Goal: Task Accomplishment & Management: Complete application form

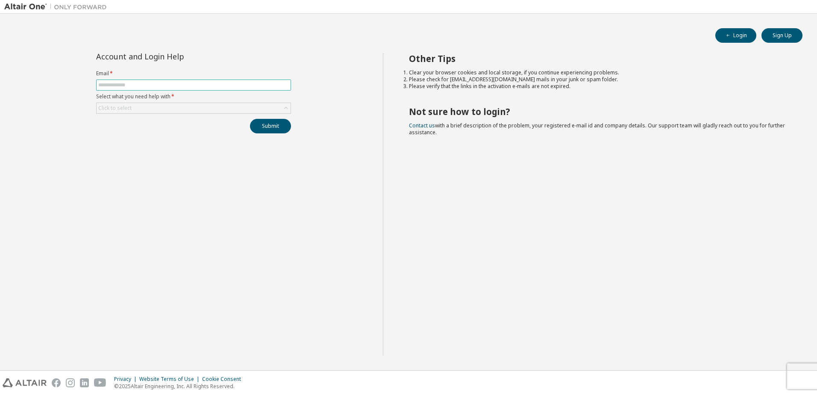
click at [224, 84] on input "text" at bounding box center [193, 85] width 191 height 7
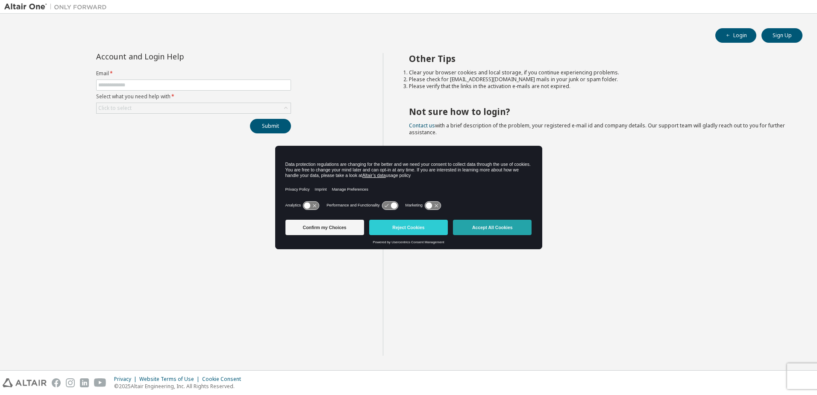
click at [495, 227] on button "Accept All Cookies" at bounding box center [492, 227] width 79 height 15
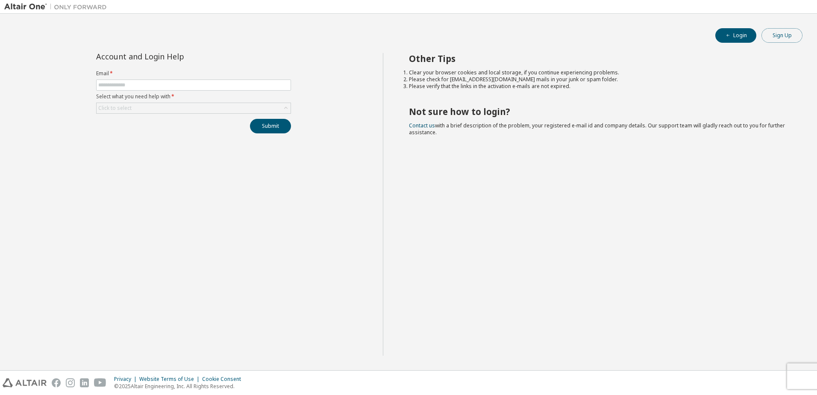
click at [778, 37] on button "Sign Up" at bounding box center [782, 35] width 41 height 15
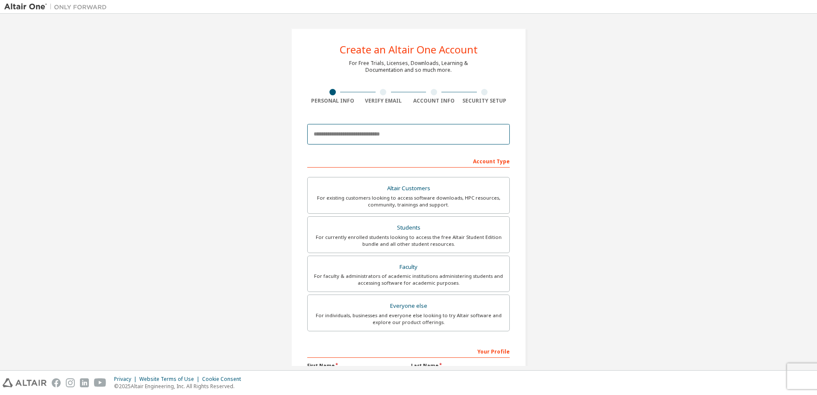
click at [390, 136] on input "email" at bounding box center [408, 134] width 203 height 21
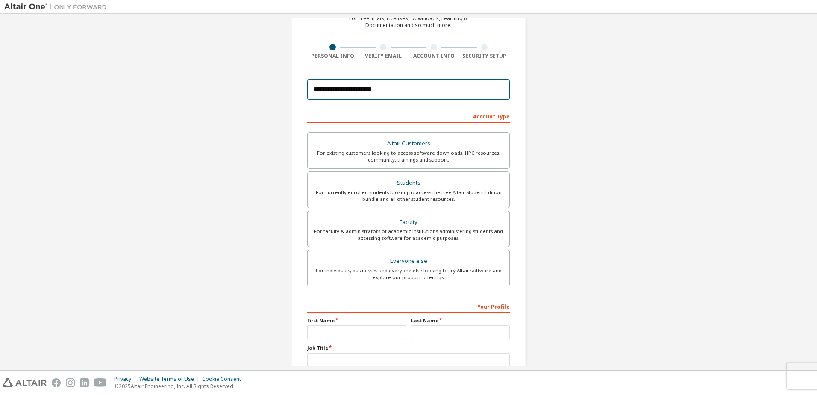
scroll to position [105, 0]
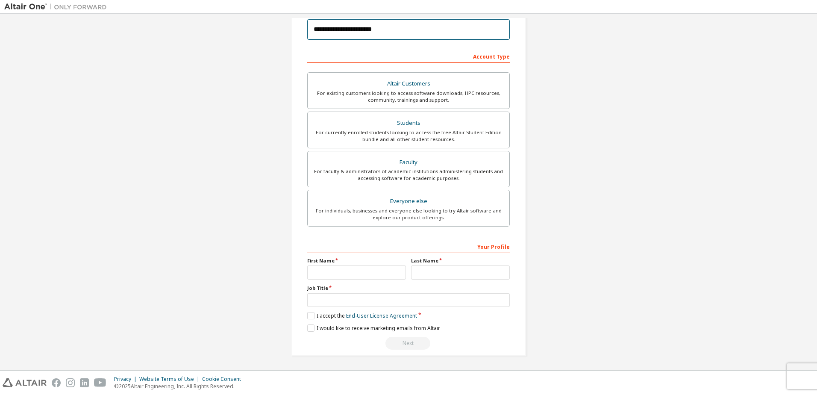
type input "**********"
click at [357, 268] on input "text" at bounding box center [356, 273] width 99 height 14
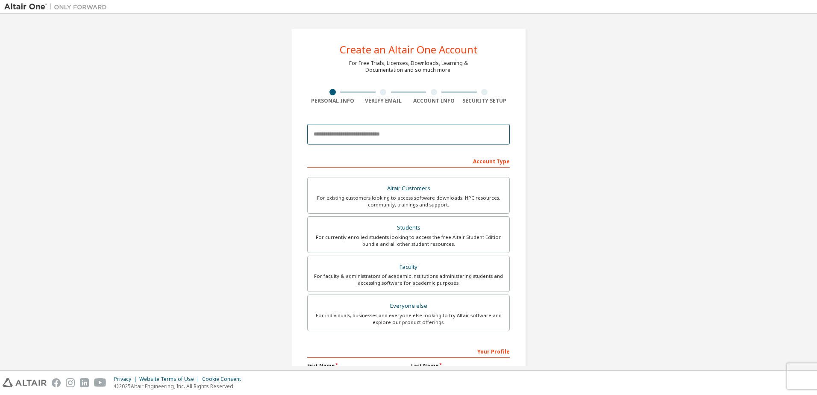
click at [363, 142] on input "email" at bounding box center [408, 134] width 203 height 21
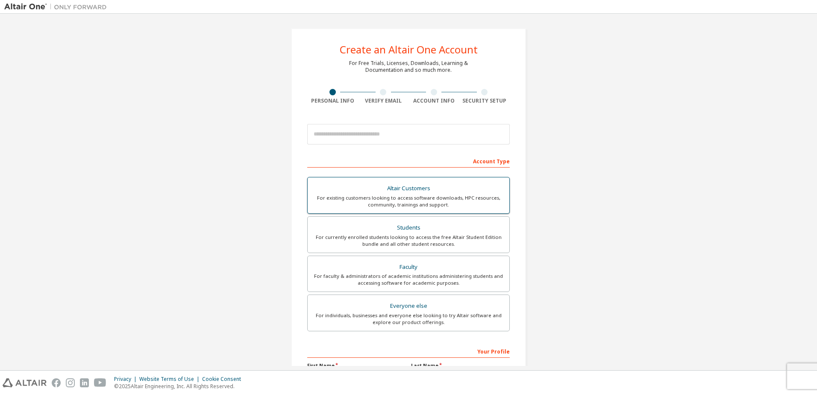
click at [455, 195] on div "For existing customers looking to access software downloads, HPC resources, com…" at bounding box center [409, 202] width 192 height 14
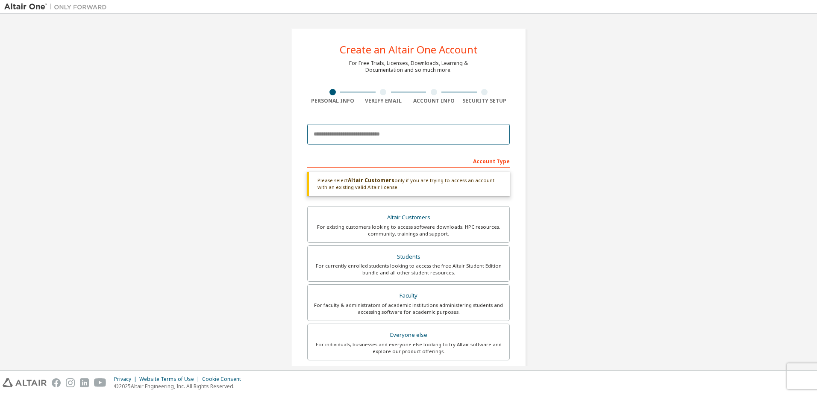
click at [389, 137] on input "email" at bounding box center [408, 134] width 203 height 21
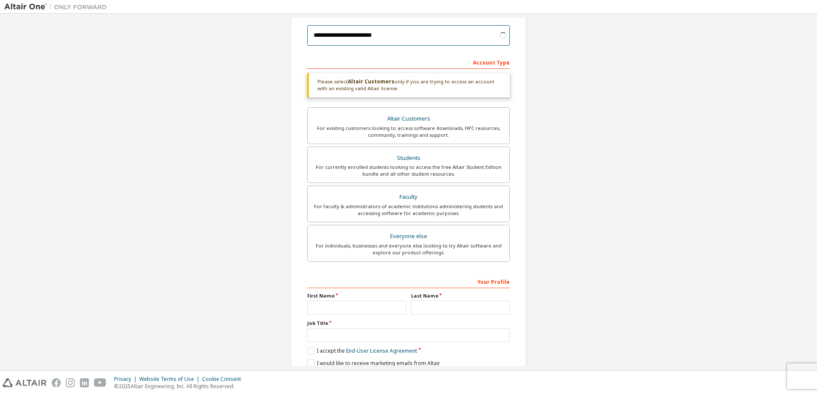
scroll to position [134, 0]
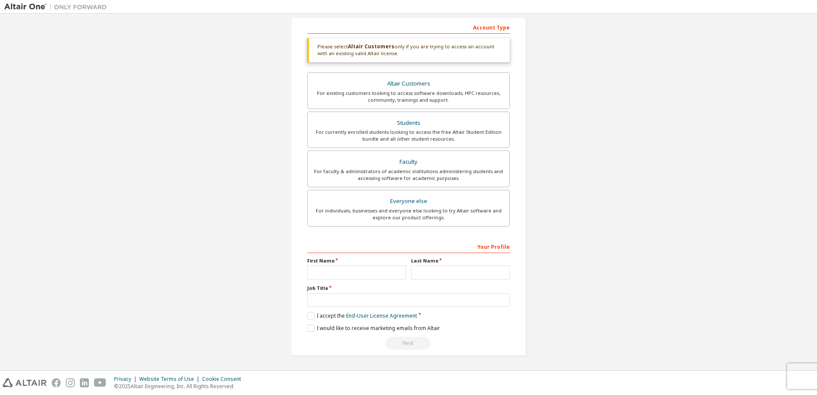
type input "**********"
click at [363, 273] on input "text" at bounding box center [356, 273] width 99 height 14
type input "*******"
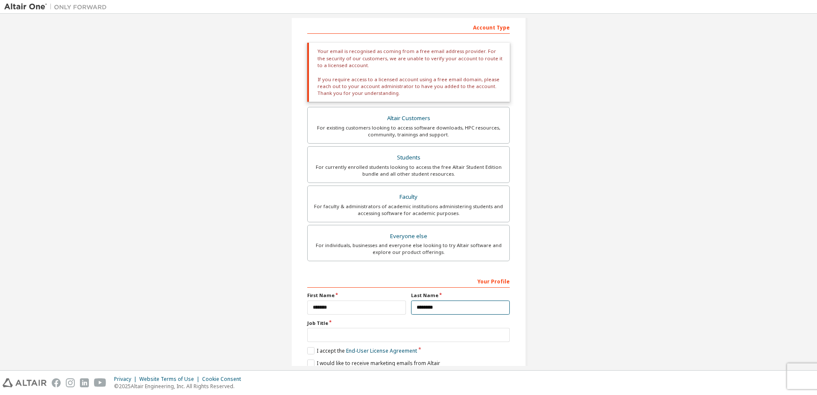
type input "********"
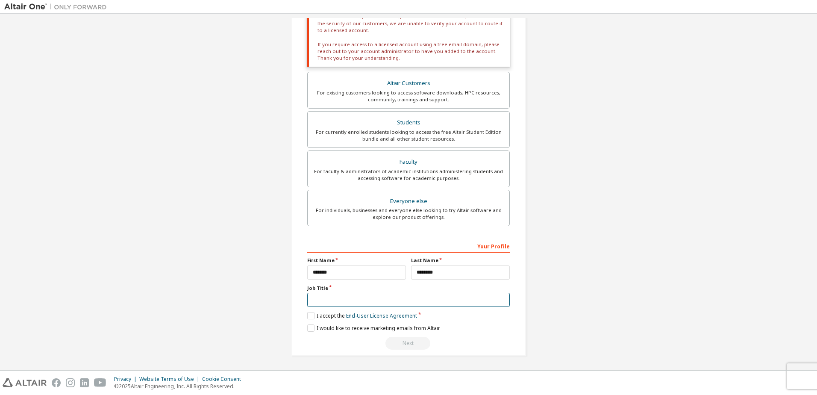
type input "*"
type input "**********"
click at [309, 315] on label "I accept the End-User License Agreement" at bounding box center [362, 315] width 110 height 7
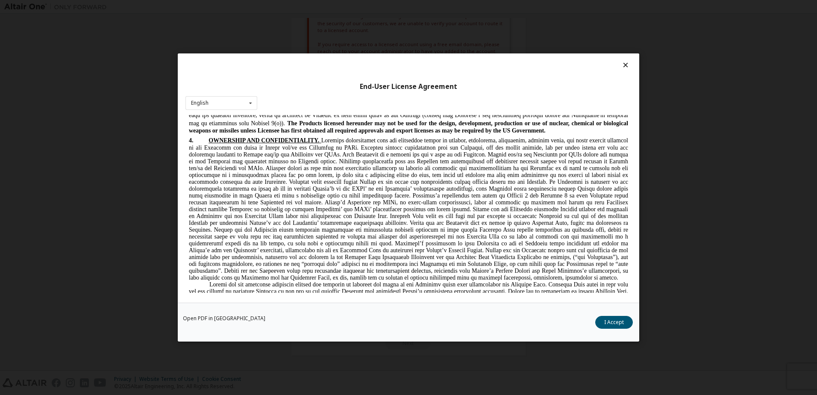
scroll to position [932, 0]
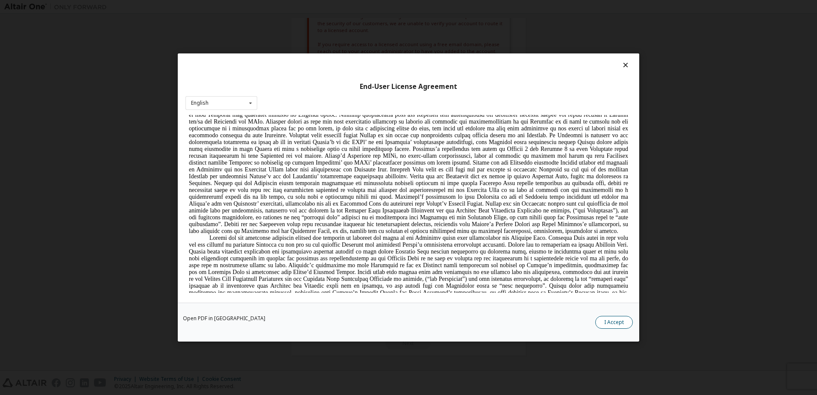
click at [625, 317] on button "I Accept" at bounding box center [615, 322] width 38 height 13
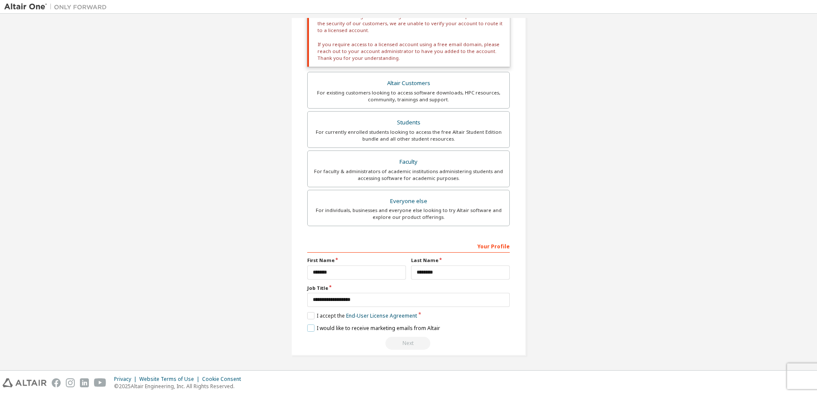
click at [330, 327] on label "I would like to receive marketing emails from Altair" at bounding box center [373, 328] width 133 height 7
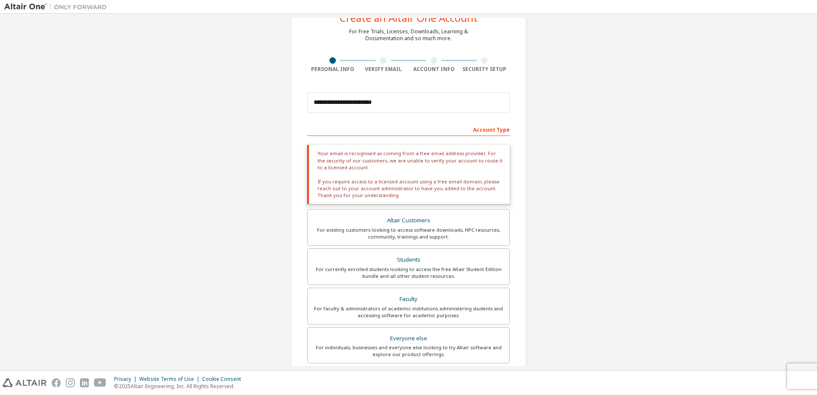
scroll to position [31, 0]
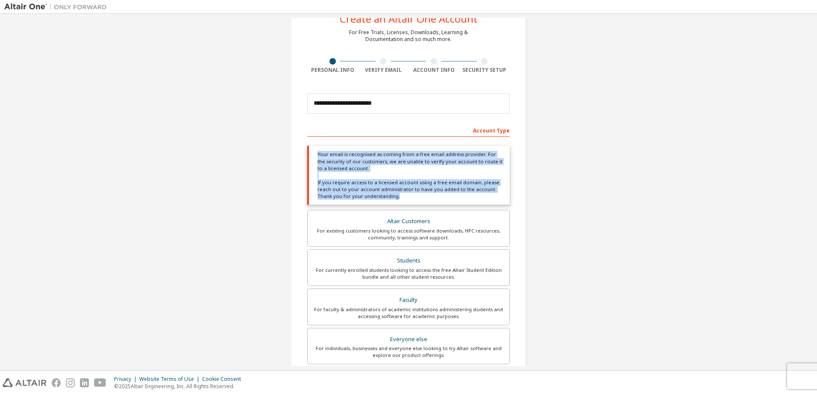
drag, startPoint x: 315, startPoint y: 153, endPoint x: 410, endPoint y: 194, distance: 103.2
click at [410, 194] on div "Your email is recognised as coming from a free email address provider. For the …" at bounding box center [408, 175] width 203 height 59
copy div "Your email is recognised as coming from a free email address provider. For the …"
click at [533, 157] on div "**********" at bounding box center [409, 245] width 256 height 517
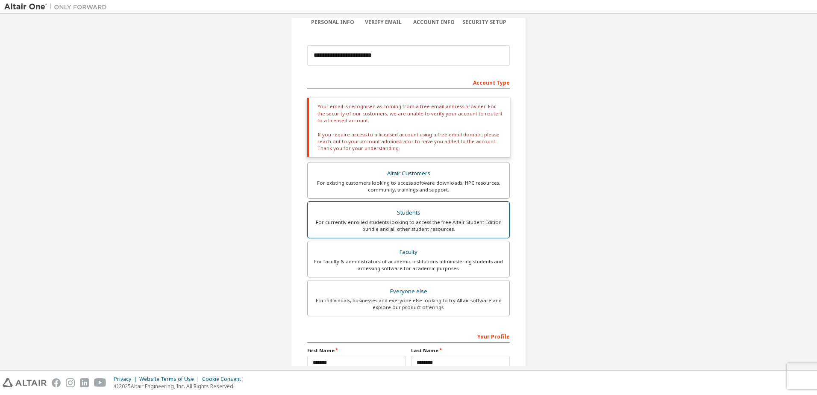
scroll to position [79, 0]
click at [429, 297] on div "For individuals, businesses and everyone else looking to try Altair software an…" at bounding box center [409, 304] width 192 height 14
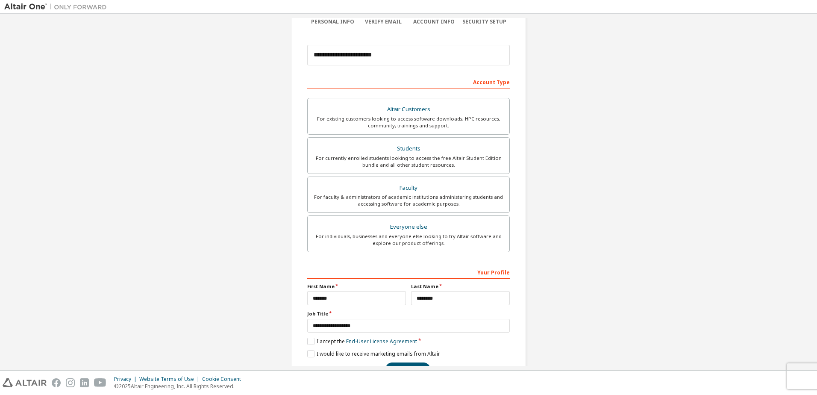
scroll to position [105, 0]
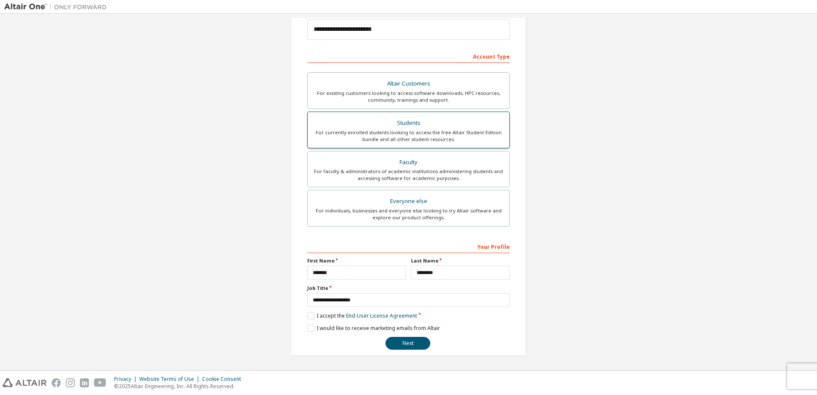
click at [462, 141] on div "For currently enrolled students looking to access the free Altair Student Editi…" at bounding box center [409, 136] width 192 height 14
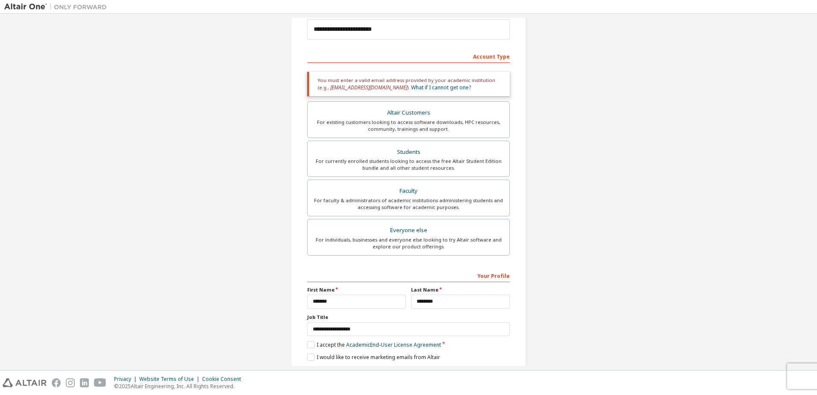
scroll to position [134, 0]
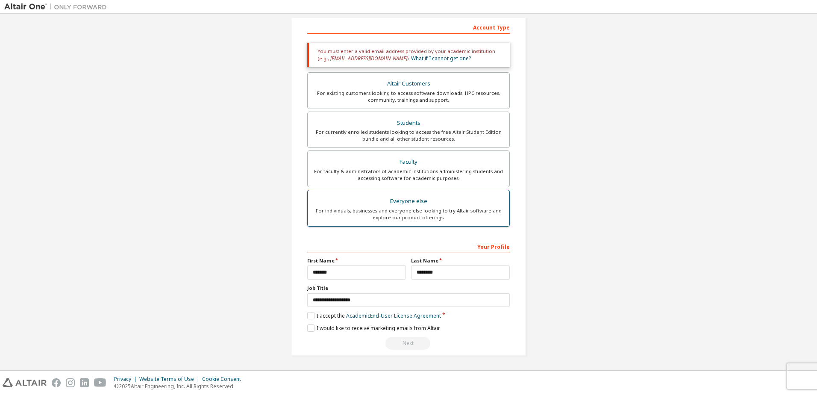
click at [465, 195] on label "Everyone else For individuals, businesses and everyone else looking to try Alta…" at bounding box center [408, 208] width 203 height 37
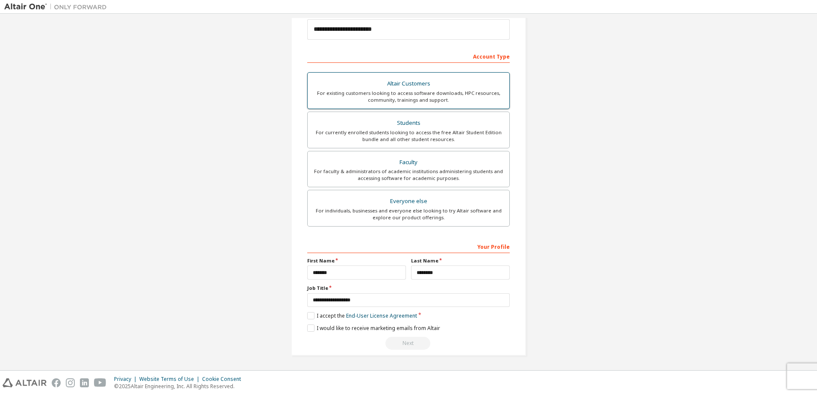
click at [444, 88] on div "Altair Customers" at bounding box center [409, 84] width 192 height 12
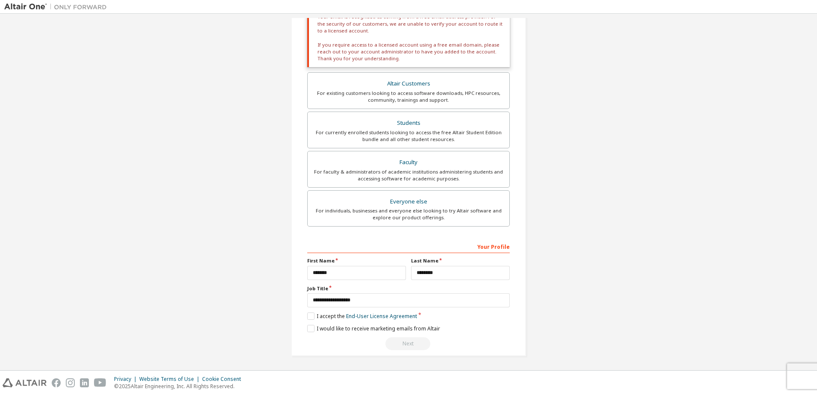
scroll to position [169, 0]
click at [309, 315] on label "I accept the End-User License Agreement" at bounding box center [362, 315] width 110 height 7
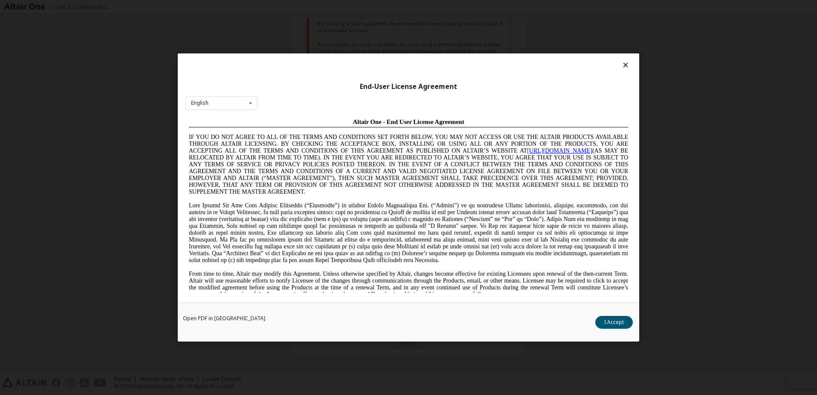
scroll to position [0, 0]
click at [607, 320] on button "I Accept" at bounding box center [615, 322] width 38 height 13
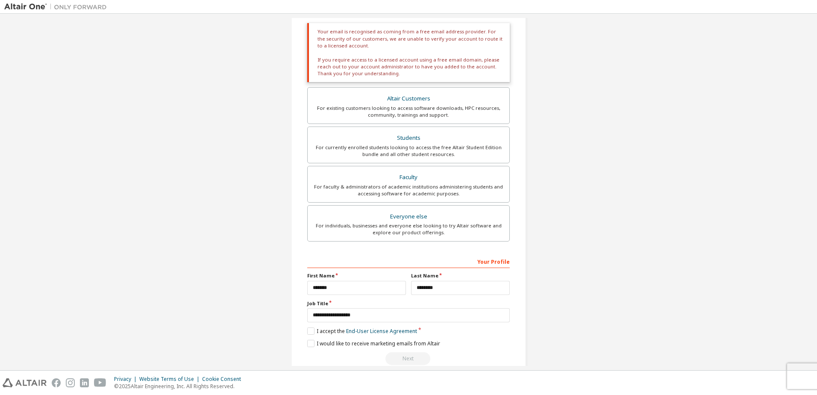
scroll to position [169, 0]
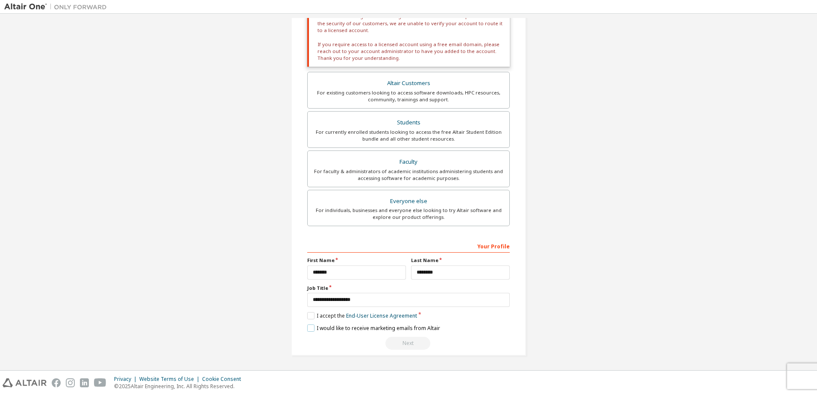
click at [395, 327] on label "I would like to receive marketing emails from Altair" at bounding box center [373, 328] width 133 height 7
click at [439, 128] on div "Students" at bounding box center [409, 123] width 192 height 12
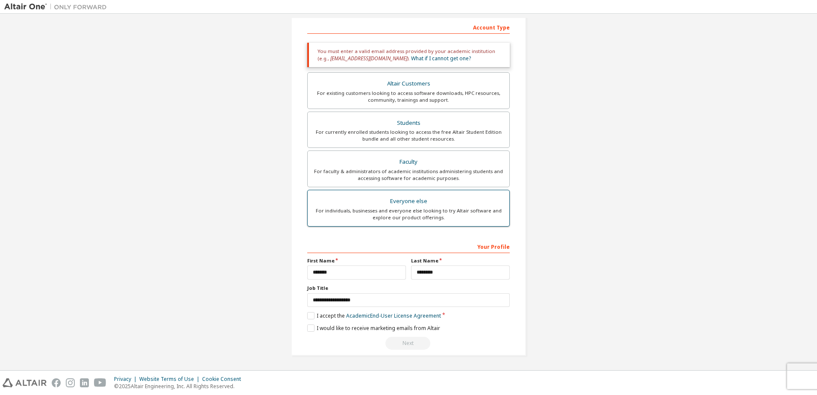
click at [409, 222] on label "Everyone else For individuals, businesses and everyone else looking to try Alta…" at bounding box center [408, 208] width 203 height 37
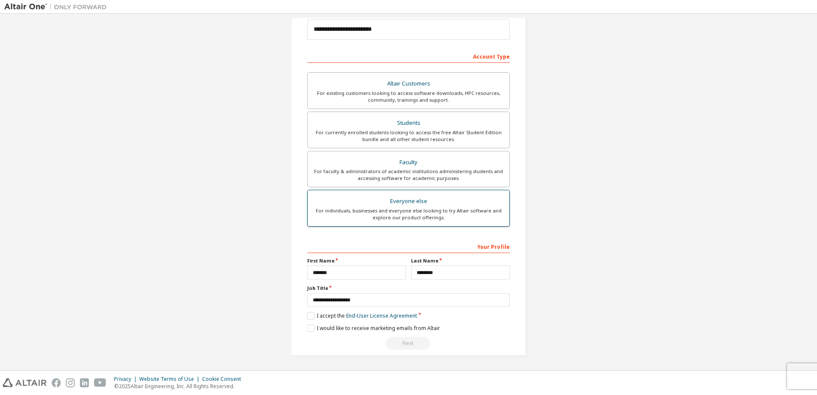
scroll to position [105, 0]
click at [308, 314] on label "I accept the End-User License Agreement" at bounding box center [362, 315] width 110 height 7
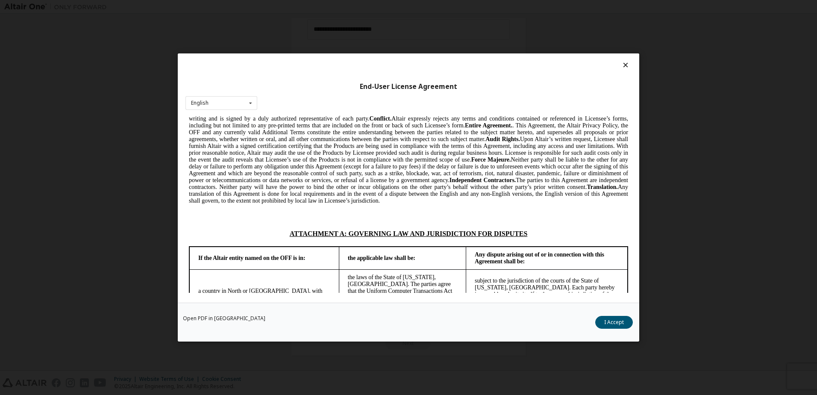
scroll to position [2268, 0]
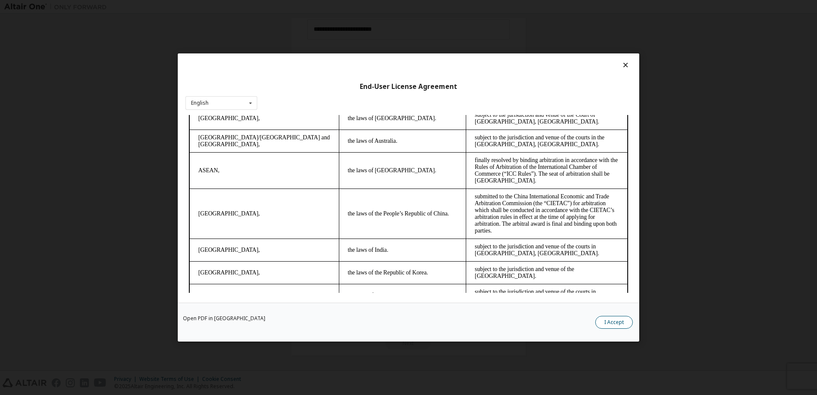
click at [619, 320] on button "I Accept" at bounding box center [615, 322] width 38 height 13
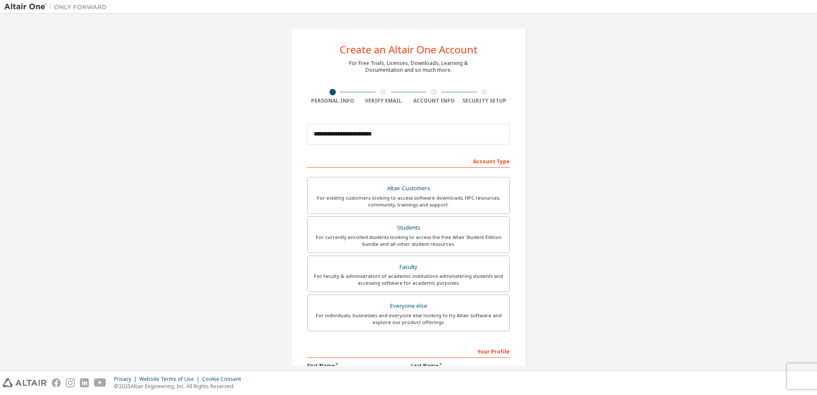
scroll to position [105, 0]
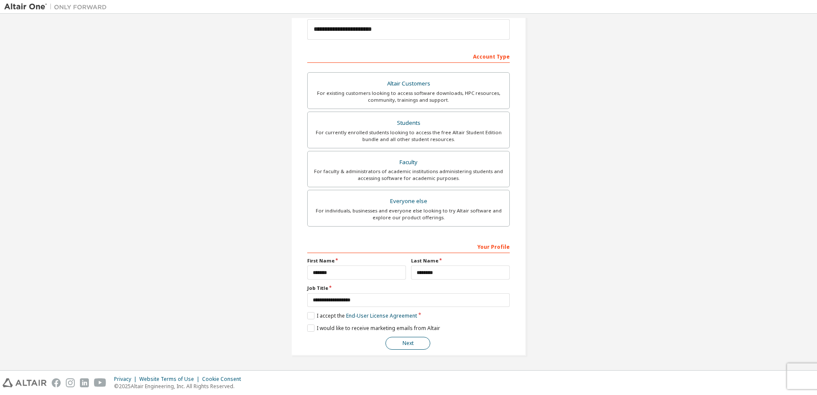
click at [407, 339] on button "Next" at bounding box center [408, 343] width 45 height 13
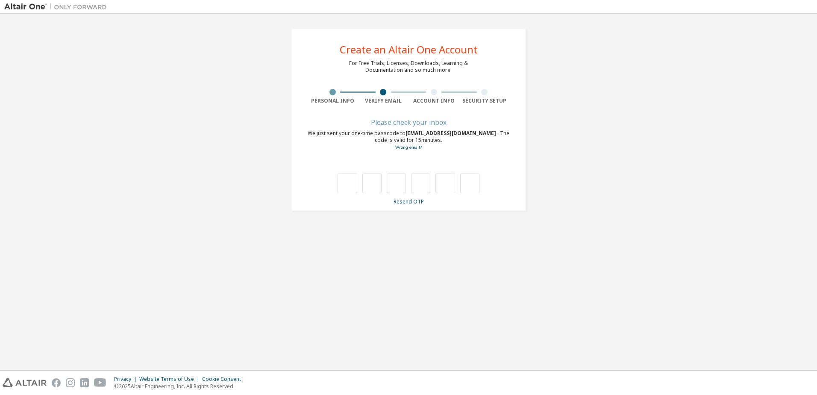
click at [705, 169] on div "**********" at bounding box center [408, 120] width 809 height 204
click at [345, 186] on input "text" at bounding box center [347, 184] width 19 height 20
type input "*"
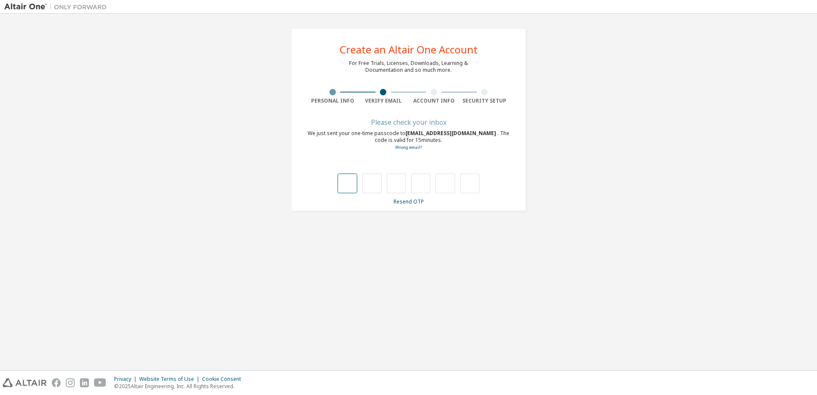
type input "*"
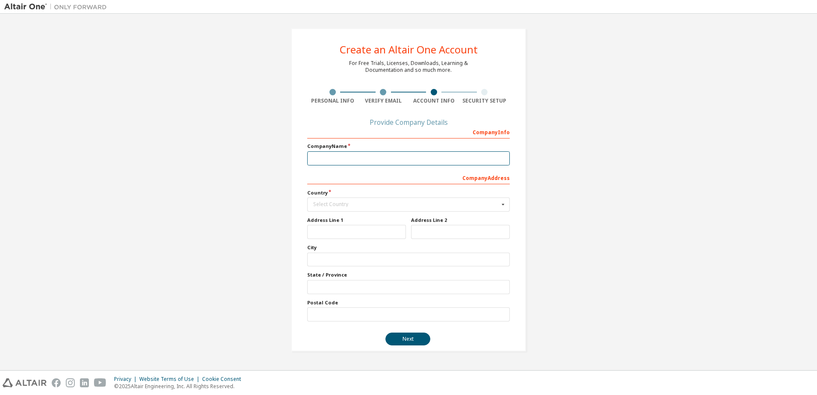
click at [431, 163] on input "text" at bounding box center [408, 158] width 203 height 14
type input "*"
type input "**********"
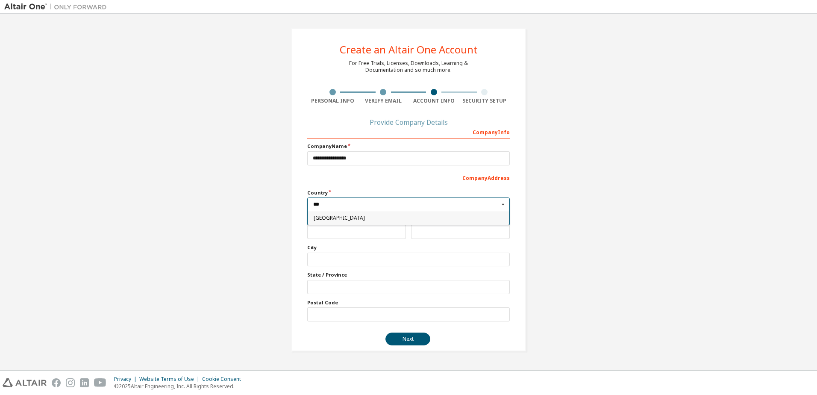
type input "***"
click at [454, 220] on span "Thailand" at bounding box center [409, 217] width 190 height 5
type input "***"
click at [379, 231] on input "text" at bounding box center [356, 232] width 99 height 14
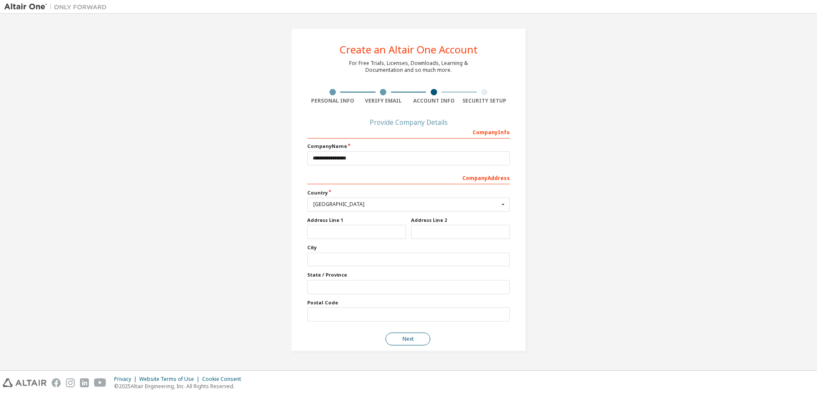
click at [403, 336] on button "Next" at bounding box center [408, 339] width 45 height 13
